Goal: Task Accomplishment & Management: Use online tool/utility

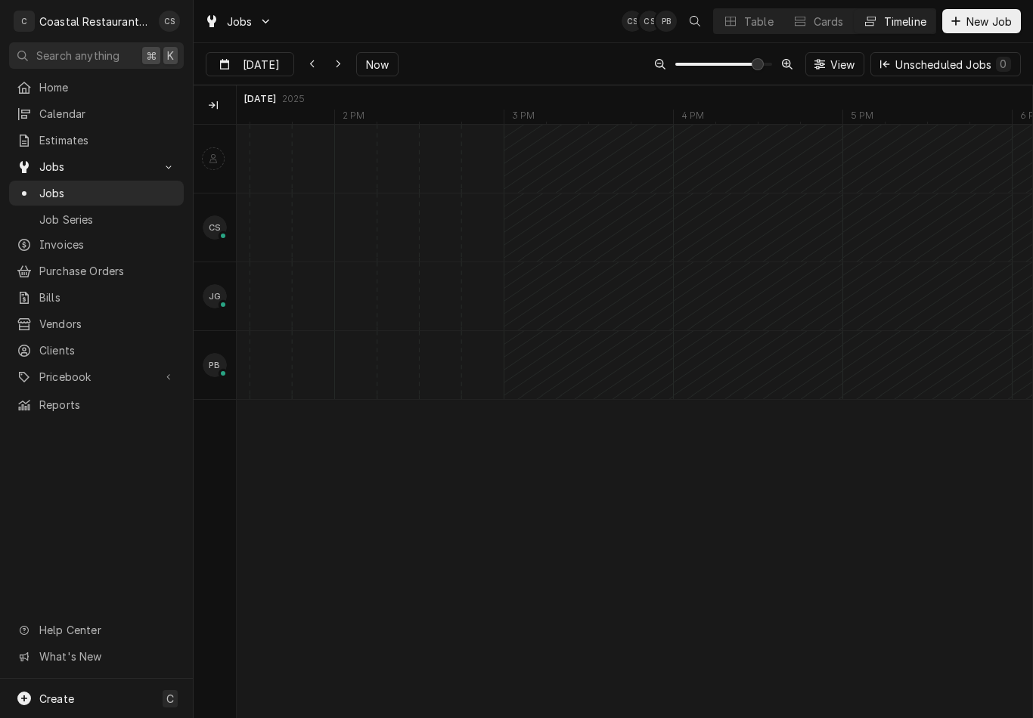
click at [382, 62] on span "Now" at bounding box center [377, 65] width 29 height 16
type input "Aug 22"
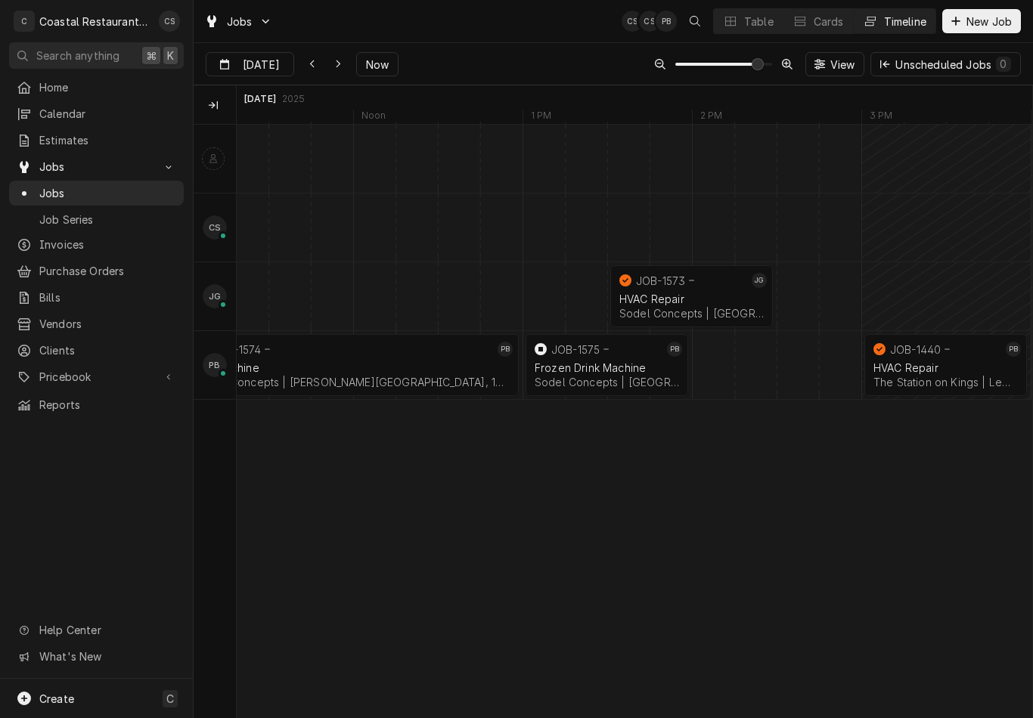
click at [382, 64] on span "Now" at bounding box center [377, 65] width 29 height 16
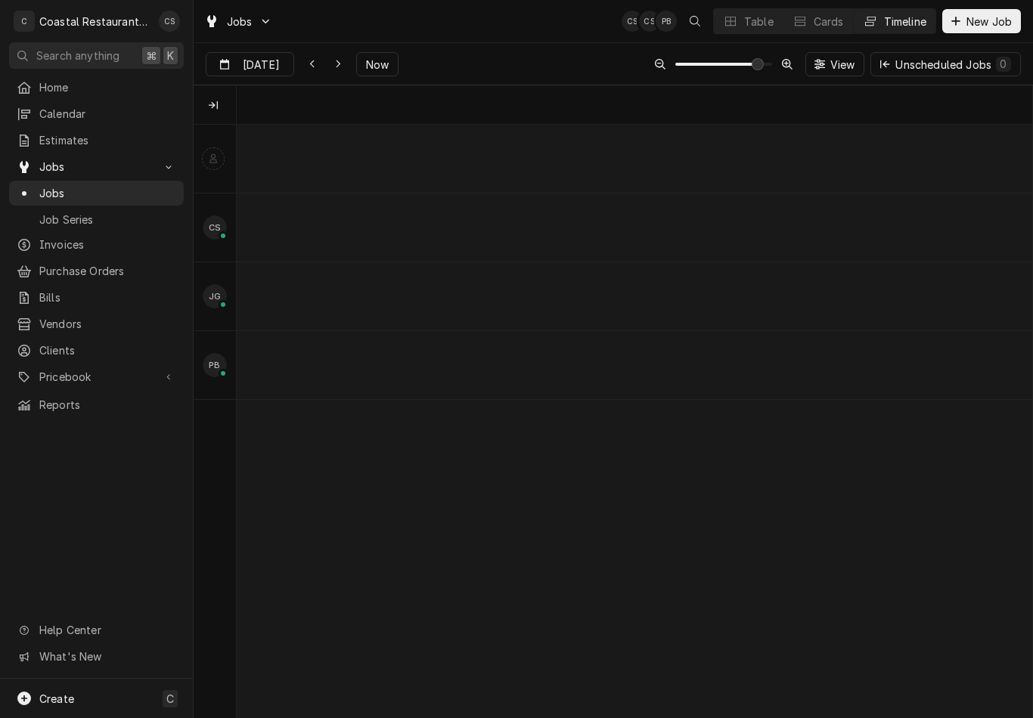
scroll to position [0, 11271]
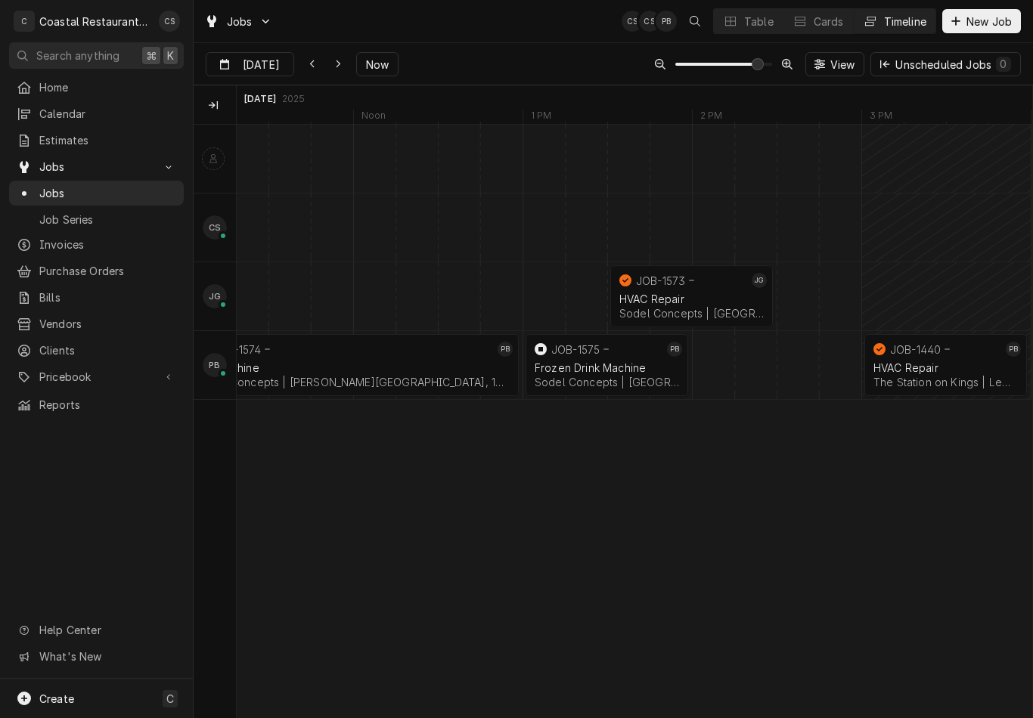
click at [380, 64] on span "Now" at bounding box center [377, 65] width 29 height 16
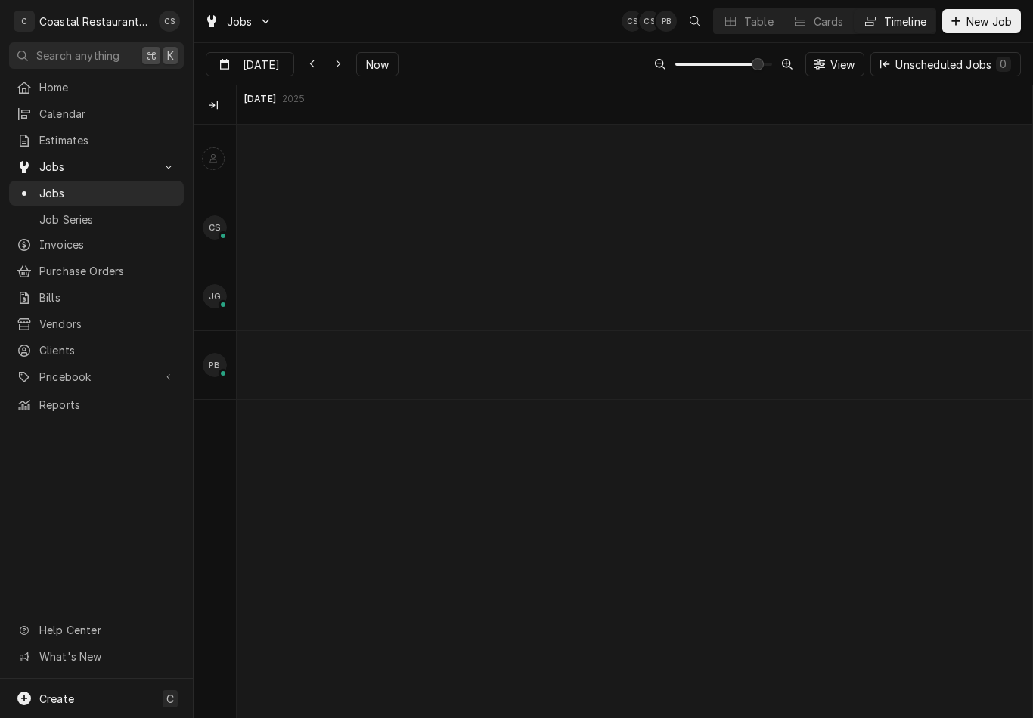
scroll to position [0, 15940]
type input "Aug 25"
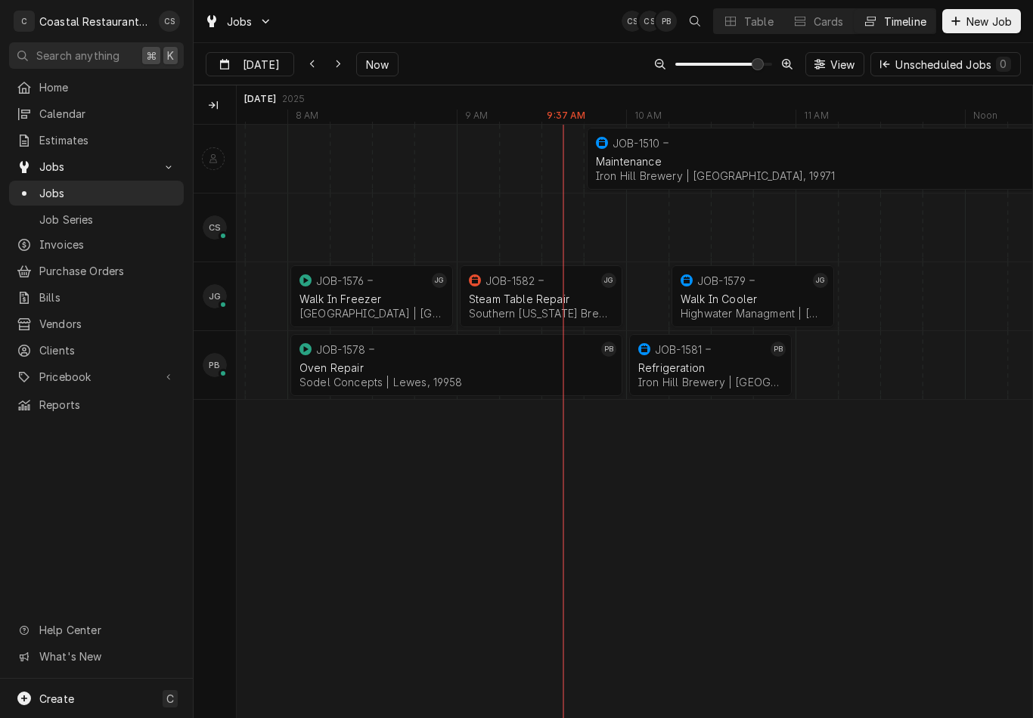
scroll to position [0, 0]
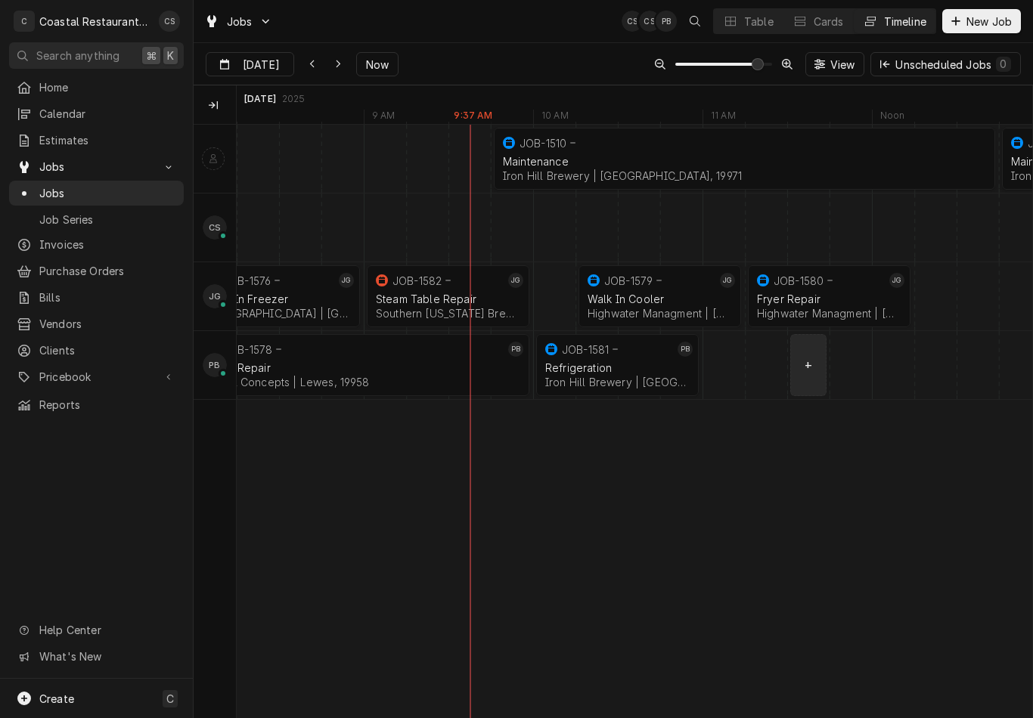
click at [810, 363] on div "normal" at bounding box center [173, 365] width 32640 height 68
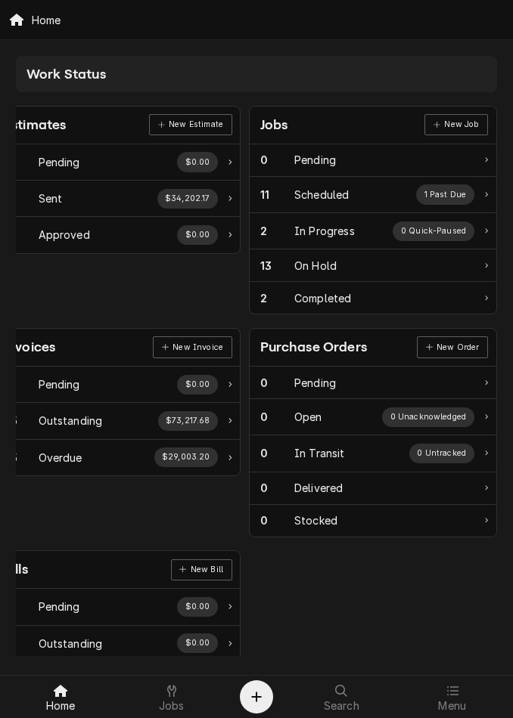
scroll to position [0, 23]
click at [173, 700] on span "Jobs" at bounding box center [172, 706] width 26 height 12
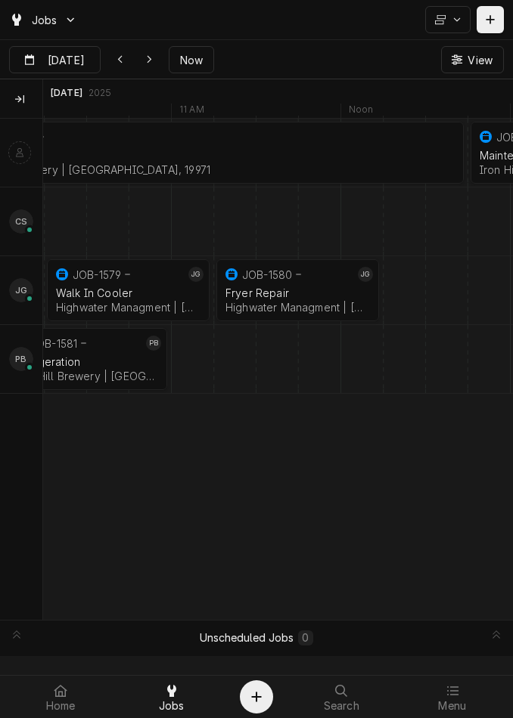
click at [284, 361] on div "normal" at bounding box center [44, 359] width 19304 height 68
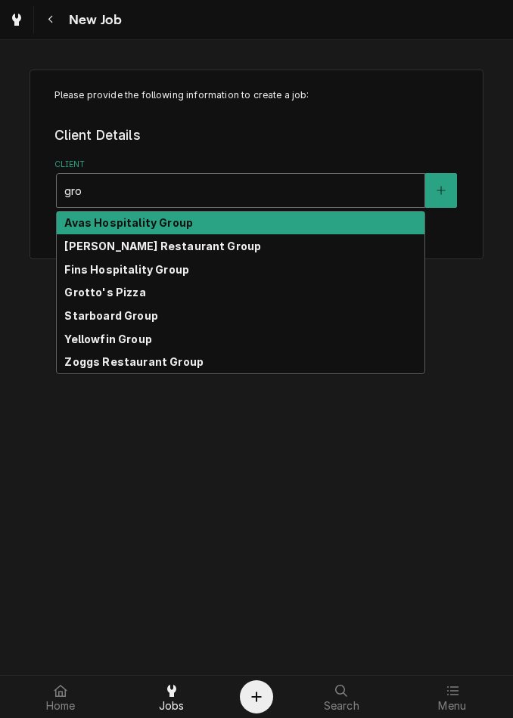
click at [115, 296] on strong "Grotto's Pizza" at bounding box center [104, 292] width 81 height 13
type input "gro"
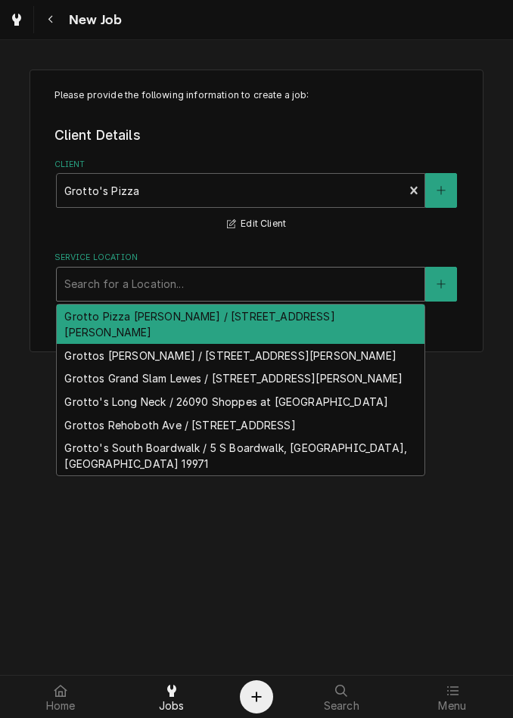
click at [54, 25] on div "Navigate back" at bounding box center [50, 19] width 15 height 15
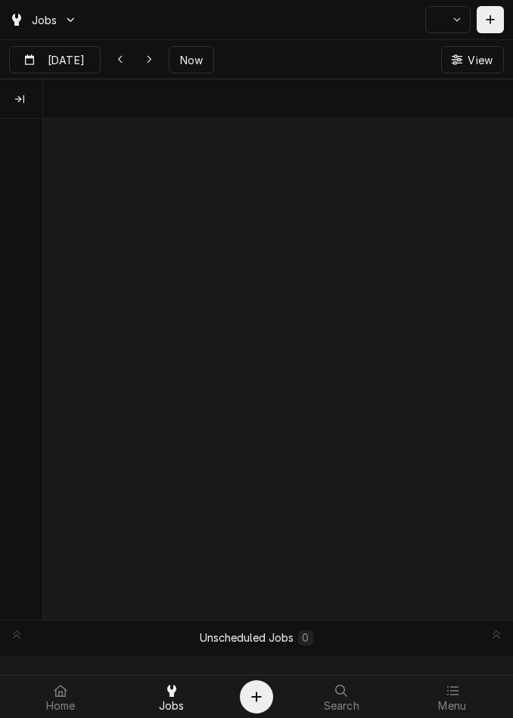
scroll to position [0, 9313]
